Goal: Browse casually: Explore the website without a specific task or goal

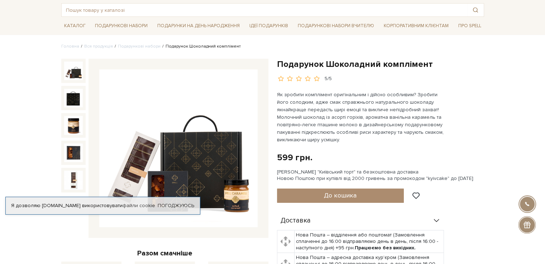
scroll to position [72, 0]
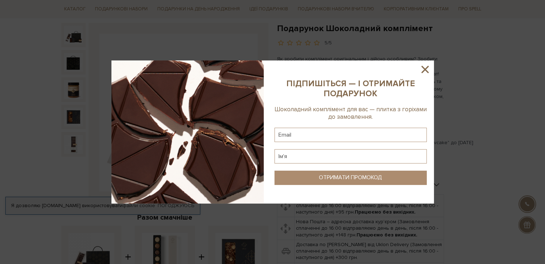
click at [427, 69] on icon at bounding box center [425, 69] width 12 height 12
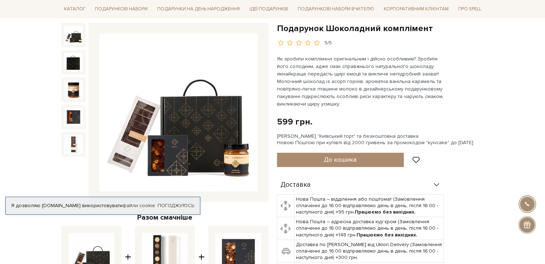
click at [74, 38] on img at bounding box center [73, 35] width 19 height 19
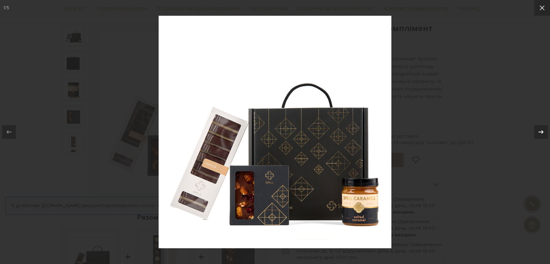
click at [542, 134] on icon at bounding box center [541, 132] width 9 height 9
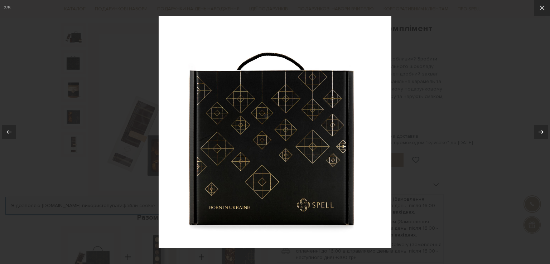
click at [541, 134] on icon at bounding box center [541, 132] width 9 height 9
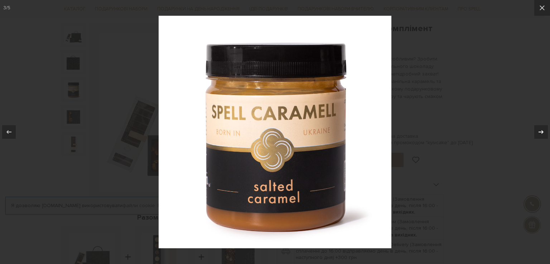
click at [541, 134] on icon at bounding box center [541, 132] width 9 height 9
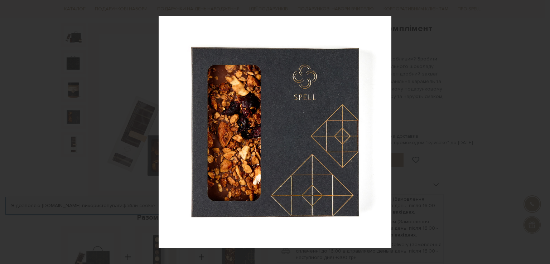
click at [541, 134] on icon at bounding box center [541, 132] width 9 height 9
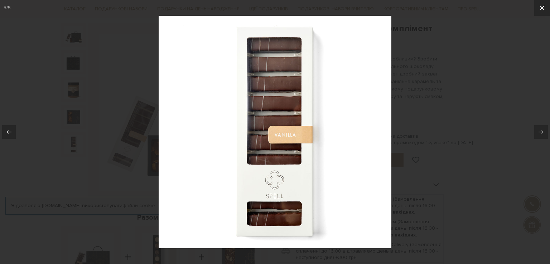
click at [543, 6] on icon at bounding box center [542, 8] width 9 height 9
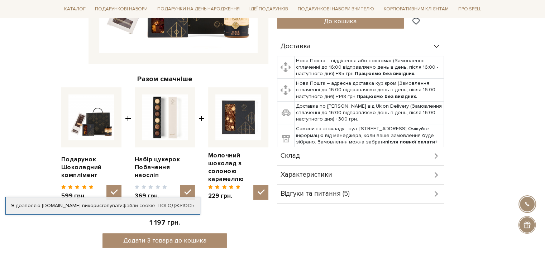
scroll to position [215, 0]
